Goal: Navigation & Orientation: Find specific page/section

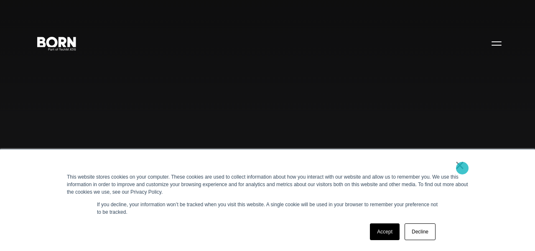
click at [462, 168] on link "×" at bounding box center [460, 165] width 10 height 8
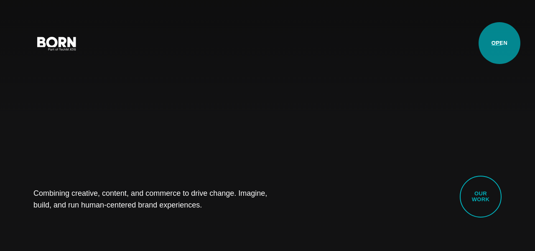
click at [500, 43] on button "Primary Menu" at bounding box center [497, 43] width 20 height 18
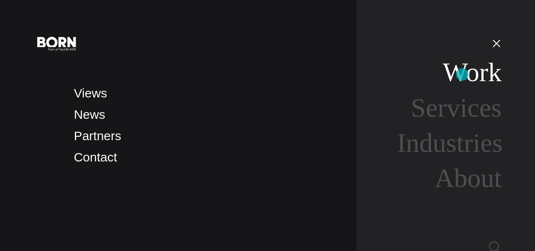
click at [462, 74] on link "Work" at bounding box center [472, 72] width 59 height 30
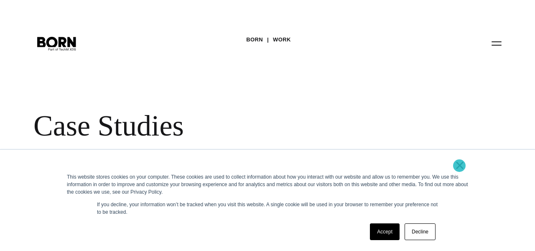
click at [459, 166] on link "×" at bounding box center [460, 165] width 10 height 8
